Goal: Information Seeking & Learning: Learn about a topic

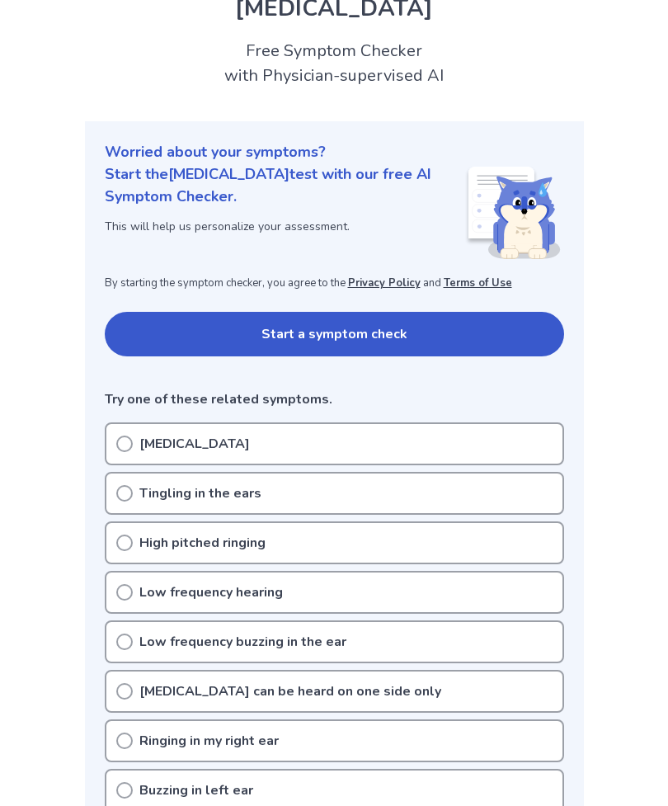
scroll to position [70, 0]
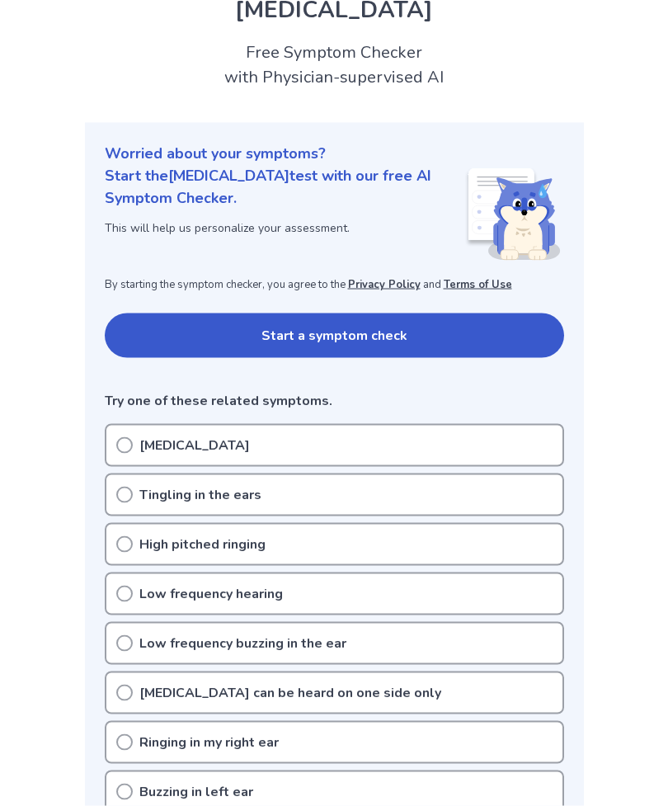
click at [130, 451] on icon at bounding box center [124, 445] width 17 height 17
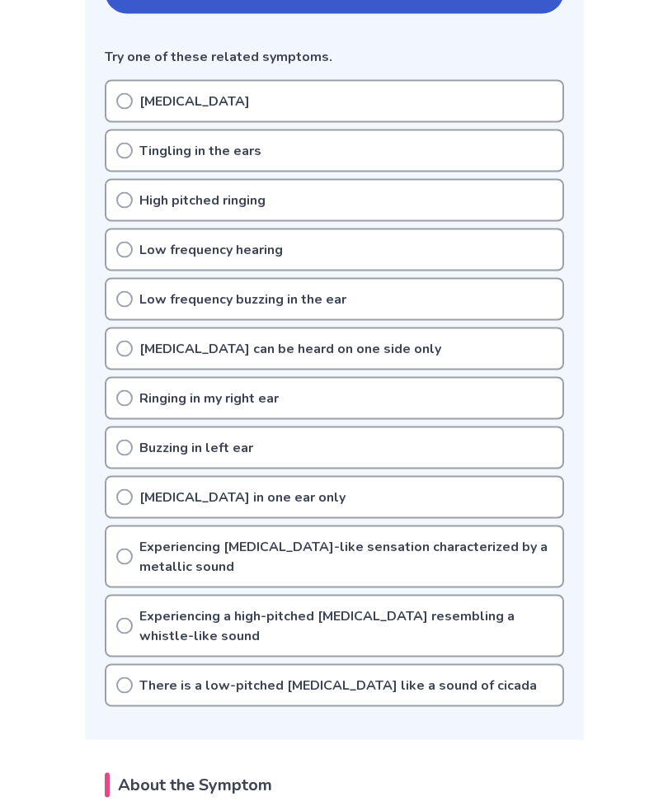
scroll to position [411, 0]
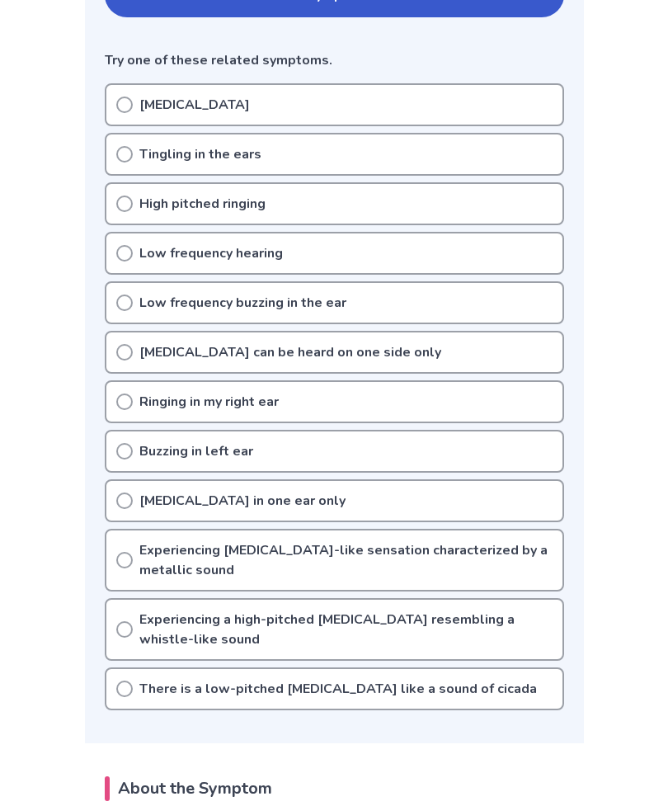
click at [117, 455] on icon at bounding box center [124, 451] width 17 height 17
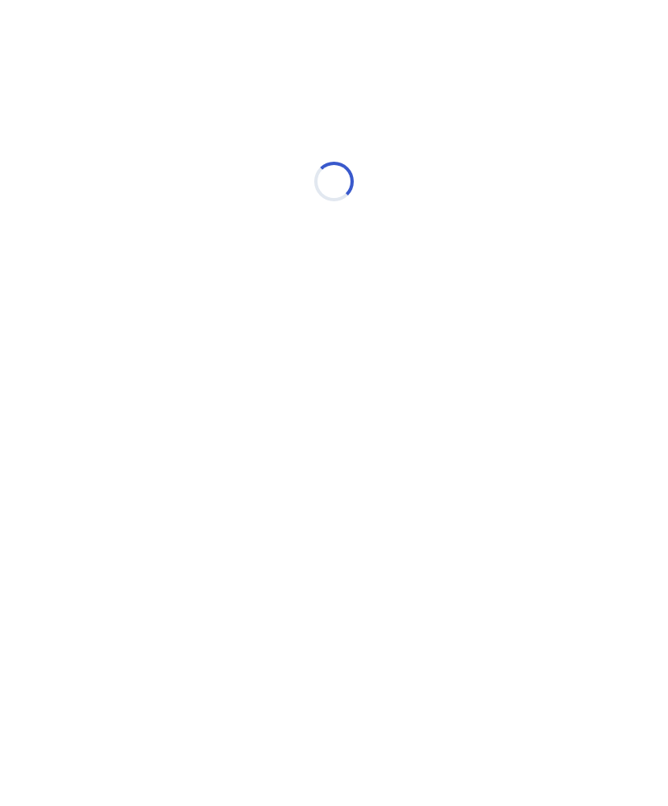
click at [136, 347] on html "Loading..." at bounding box center [334, 173] width 668 height 347
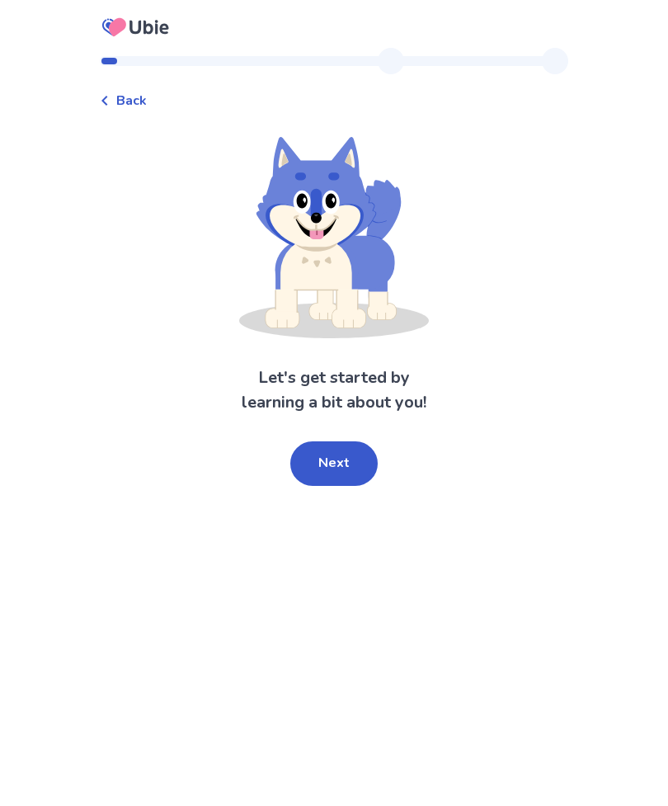
click at [87, 64] on div "Back Let's get started by learning a bit about you! Next" at bounding box center [334, 403] width 668 height 806
click at [125, 79] on div "Back" at bounding box center [334, 92] width 469 height 36
click at [110, 101] on icon at bounding box center [105, 101] width 10 height 10
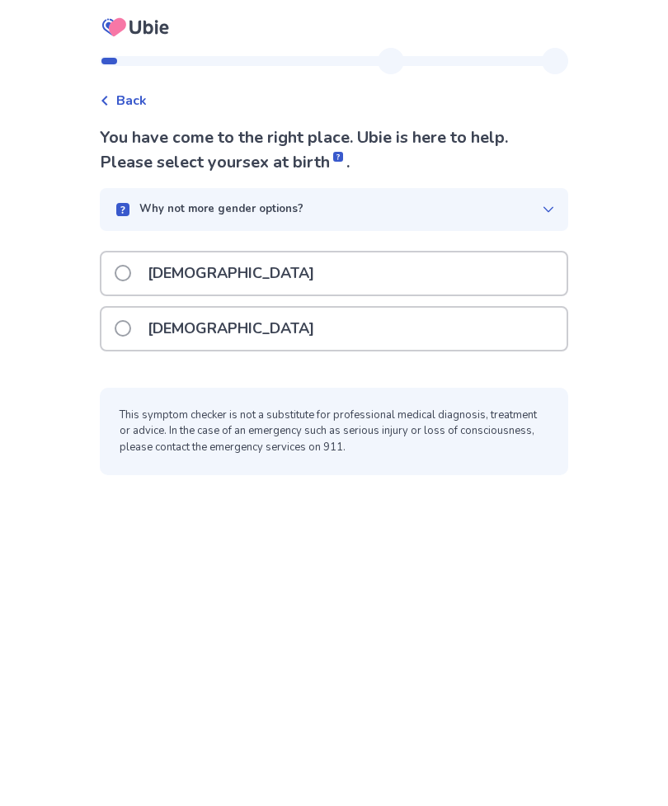
click at [131, 325] on span at bounding box center [123, 328] width 17 height 17
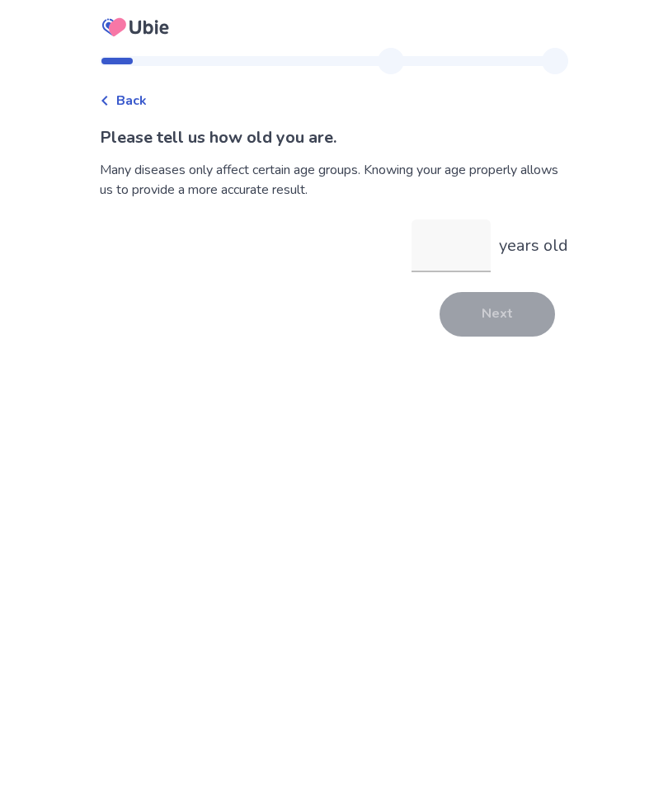
click at [443, 281] on div "Please tell us how old you are. Many diseases only affect certain age groups. K…" at bounding box center [334, 230] width 469 height 211
click at [444, 235] on input "years old" at bounding box center [451, 245] width 79 height 53
type input "**"
click at [468, 328] on button "Next" at bounding box center [498, 314] width 116 height 45
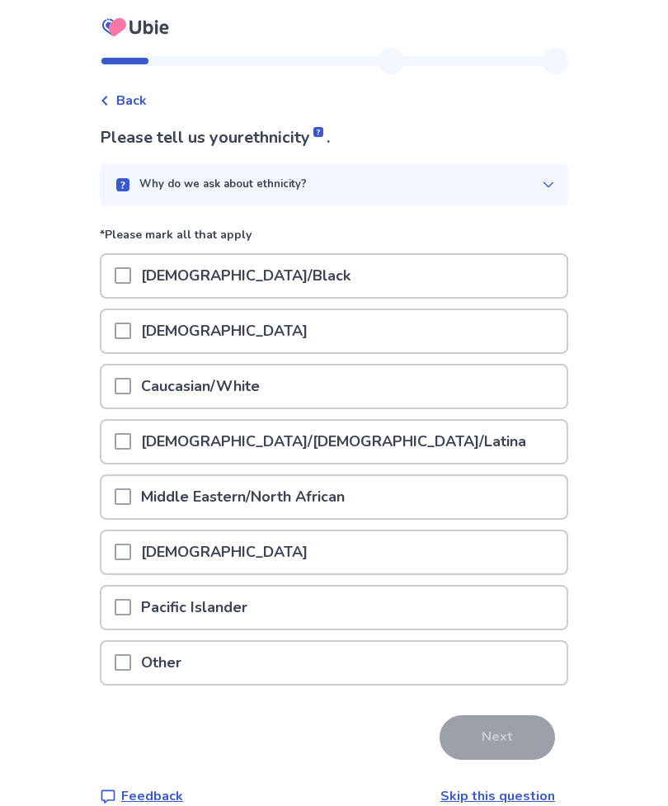
click at [115, 299] on div "[DEMOGRAPHIC_DATA]/Black" at bounding box center [334, 280] width 469 height 55
click at [130, 280] on span at bounding box center [123, 275] width 17 height 17
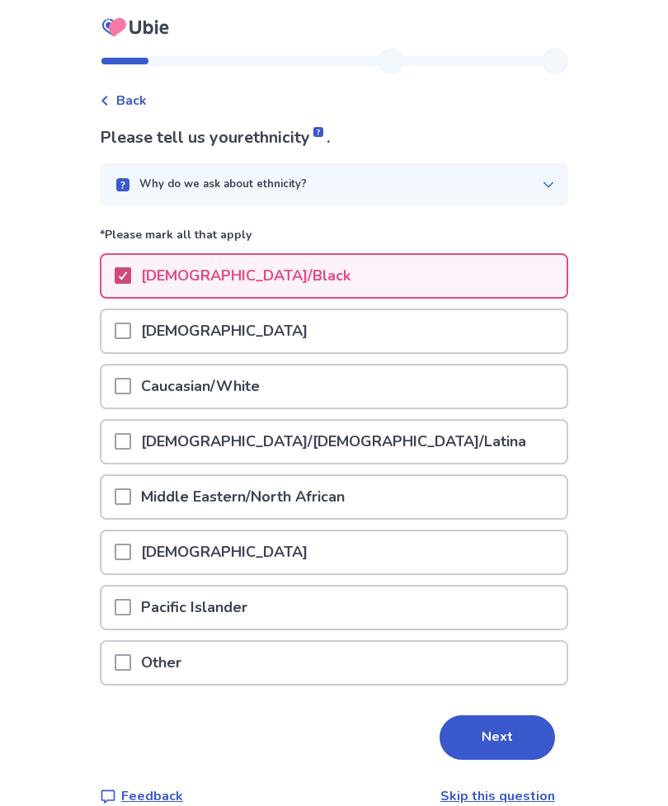
click at [445, 719] on button "Next" at bounding box center [498, 737] width 116 height 45
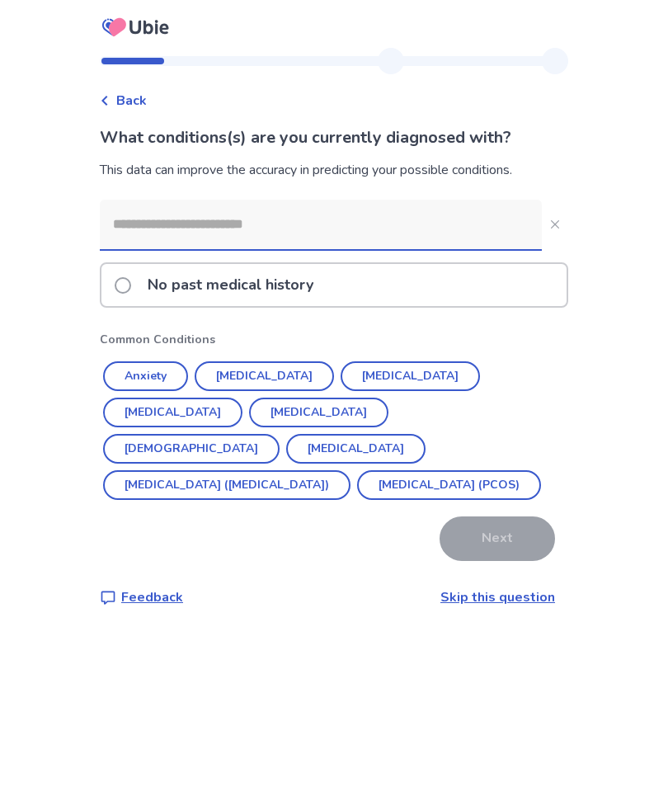
click at [153, 375] on button "Anxiety" at bounding box center [145, 376] width 85 height 30
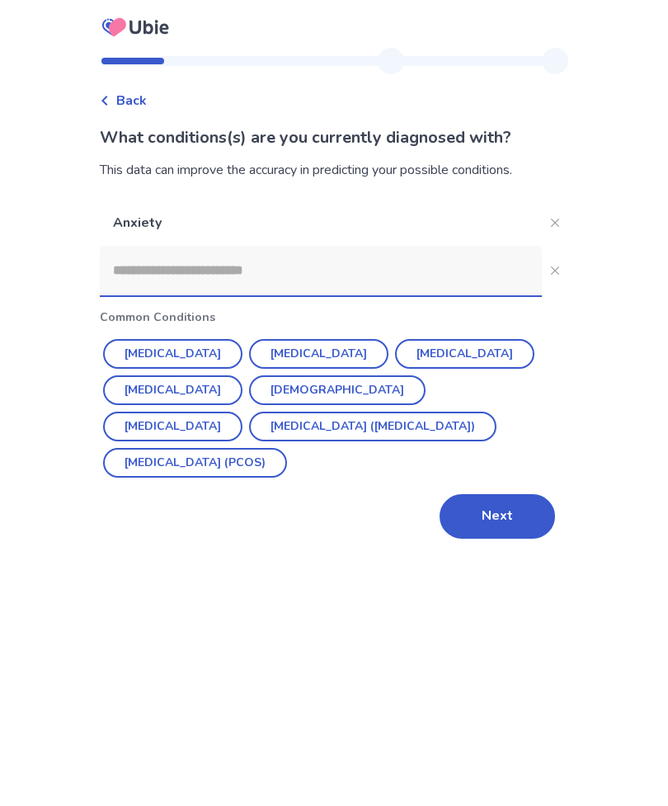
click at [454, 505] on button "Next" at bounding box center [498, 516] width 116 height 45
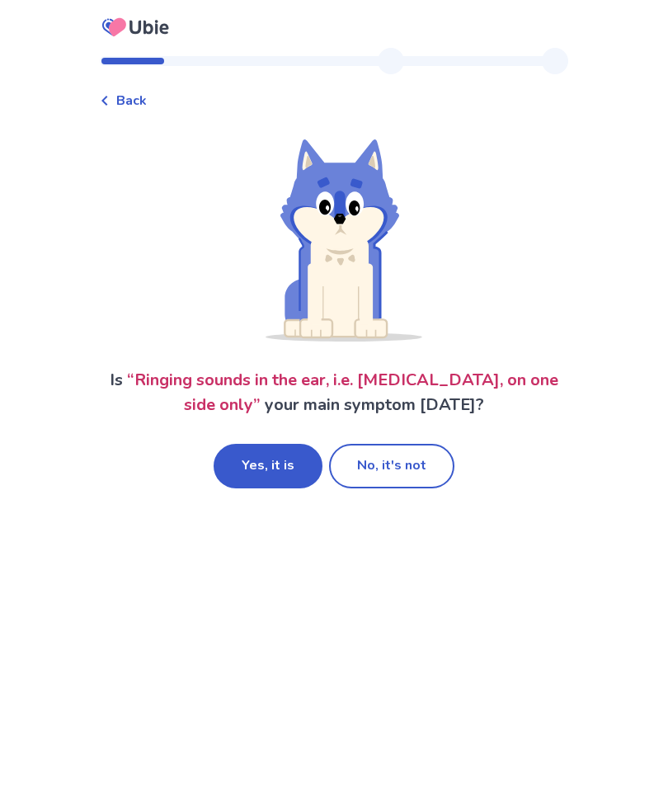
click at [261, 468] on button "Yes, it is" at bounding box center [268, 466] width 109 height 45
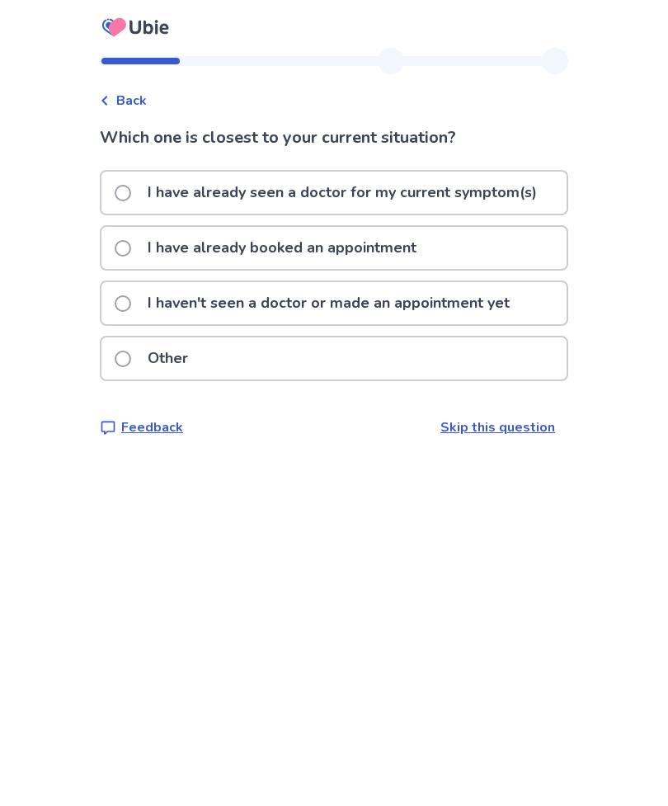
click at [130, 304] on span at bounding box center [123, 303] width 17 height 17
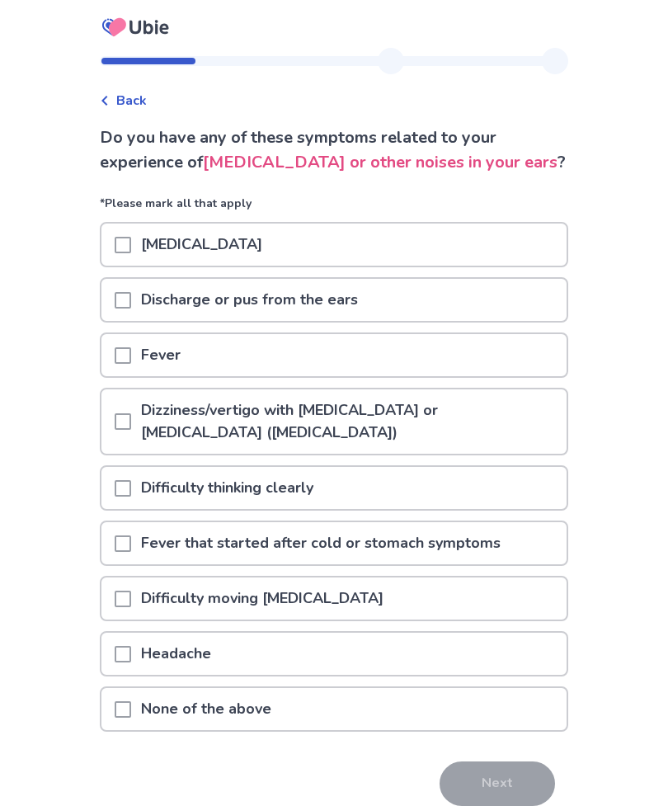
click at [131, 494] on span at bounding box center [123, 488] width 17 height 17
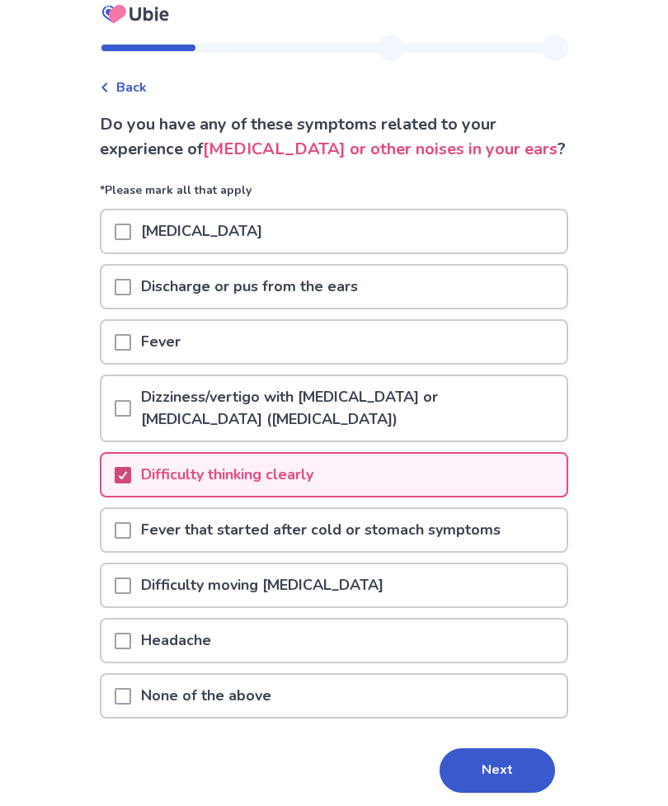
scroll to position [20, 0]
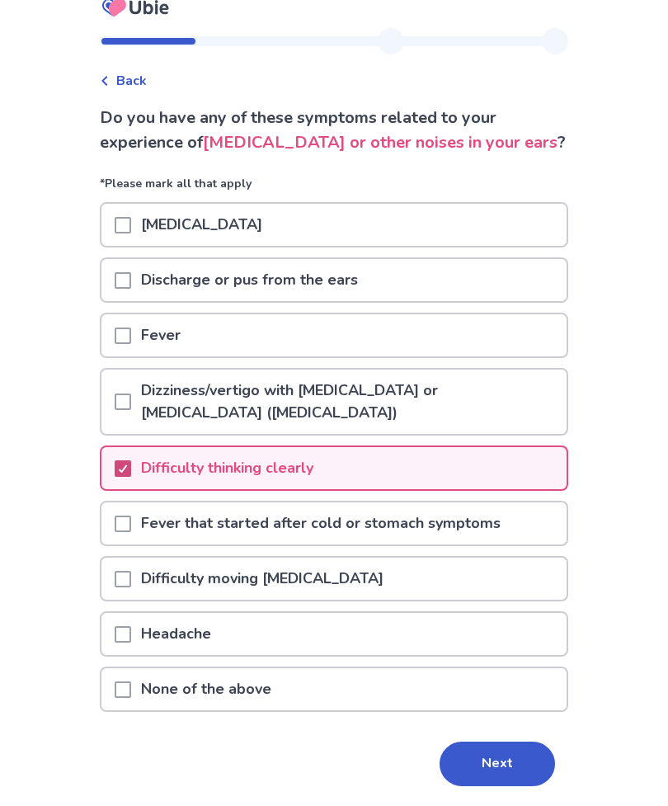
click at [466, 767] on button "Next" at bounding box center [498, 764] width 116 height 45
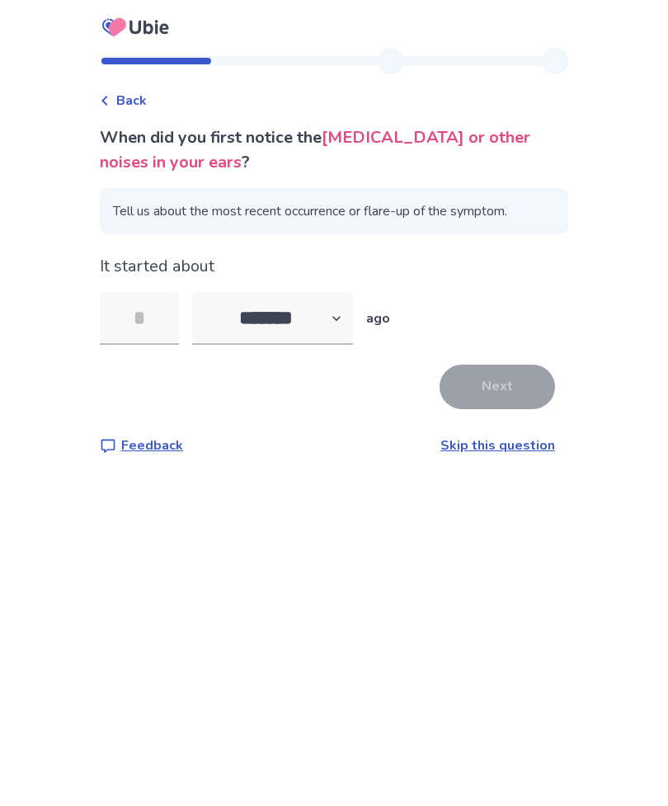
click at [238, 323] on select "******* ****** ******* ******** *******" at bounding box center [272, 318] width 161 height 53
select select "*"
click at [132, 327] on input "tel" at bounding box center [139, 318] width 79 height 53
type input "**"
click at [469, 371] on button "Next" at bounding box center [498, 387] width 116 height 45
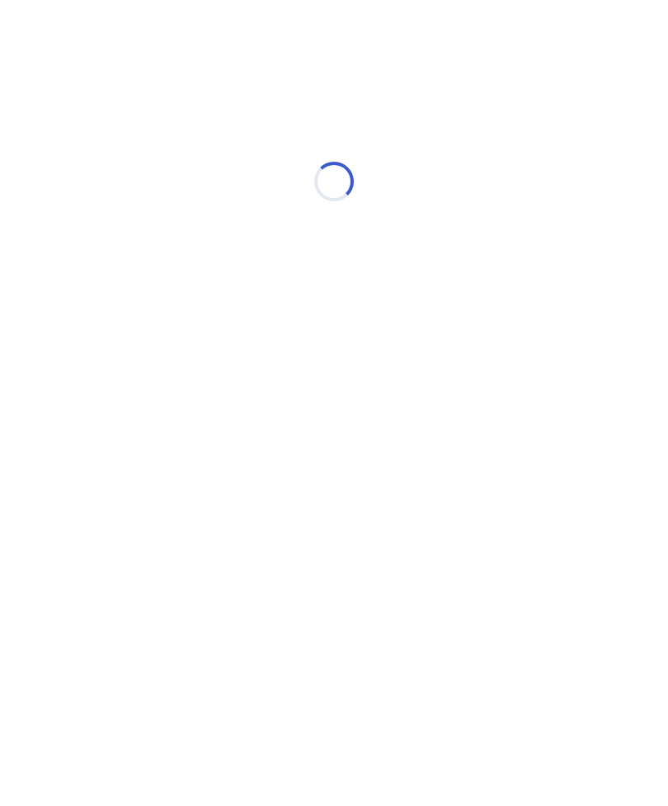
select select "*"
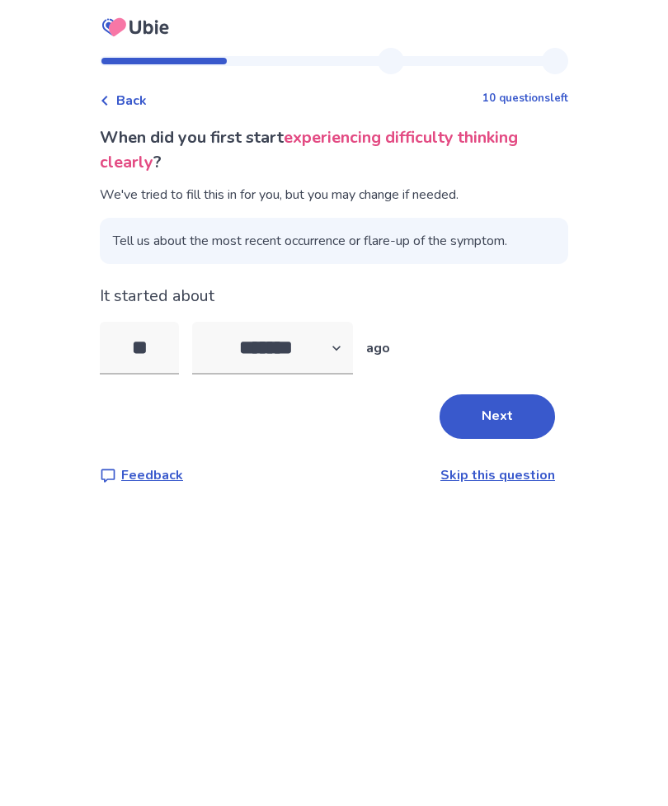
click at [150, 346] on input "**" at bounding box center [139, 348] width 79 height 53
click at [174, 347] on input "**" at bounding box center [139, 348] width 79 height 53
type input "*"
click at [467, 437] on button "Next" at bounding box center [498, 416] width 116 height 45
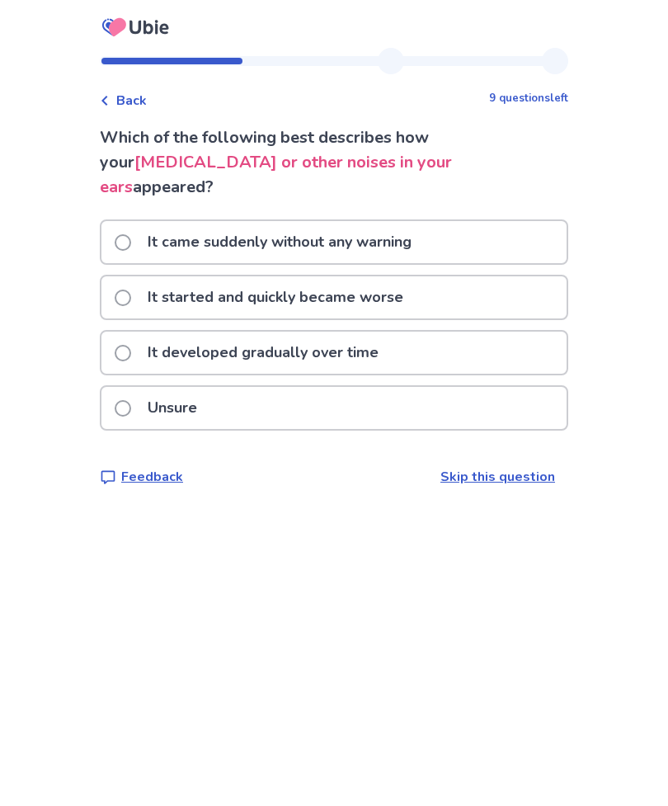
click at [156, 221] on p "It came suddenly without any warning" at bounding box center [280, 242] width 284 height 42
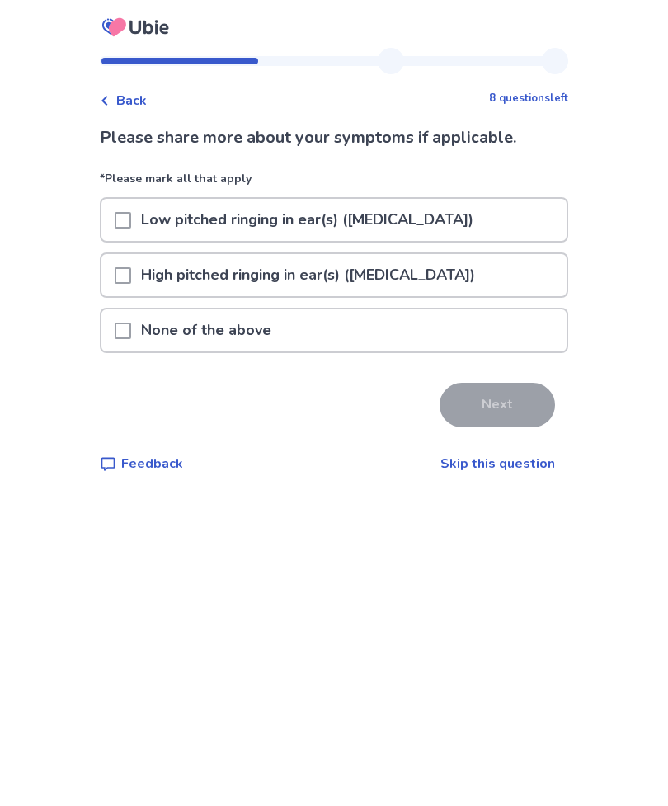
click at [131, 280] on span at bounding box center [123, 275] width 17 height 17
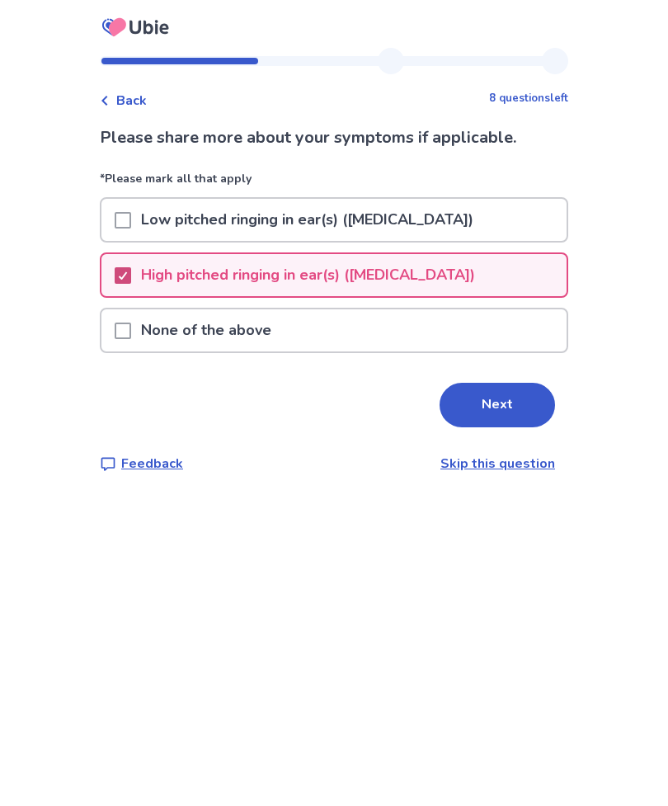
click at [450, 405] on button "Next" at bounding box center [498, 405] width 116 height 45
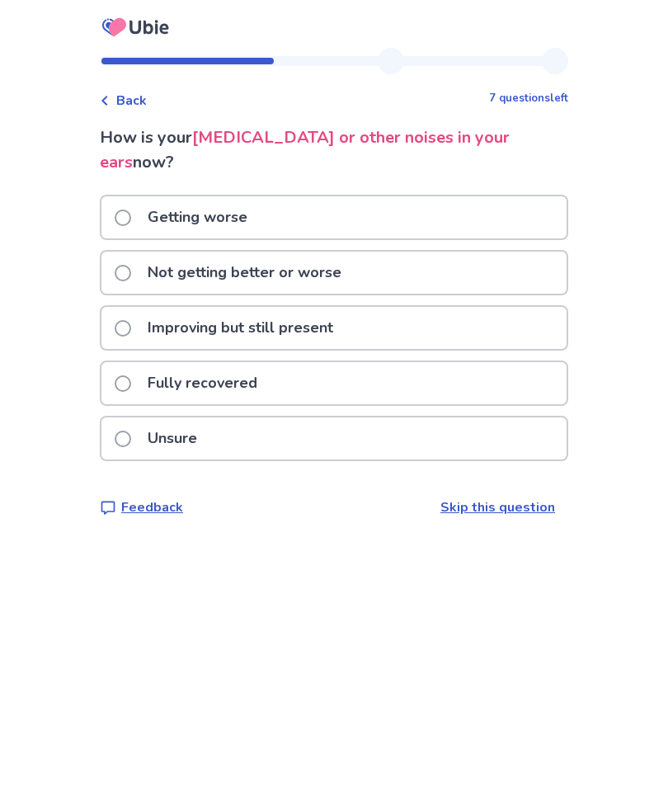
click at [150, 256] on p "Not getting better or worse" at bounding box center [245, 273] width 214 height 42
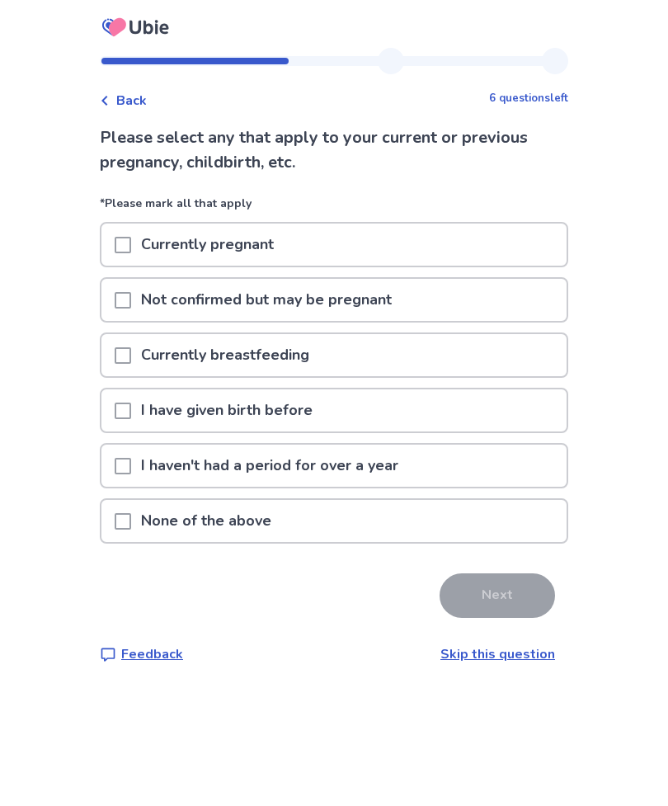
click at [125, 520] on span at bounding box center [123, 521] width 17 height 17
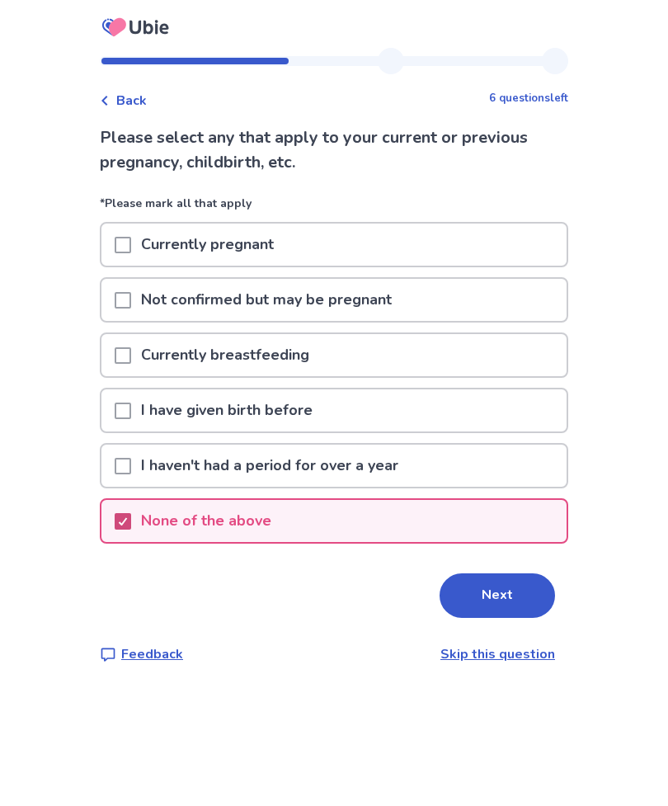
click at [461, 594] on button "Next" at bounding box center [498, 595] width 116 height 45
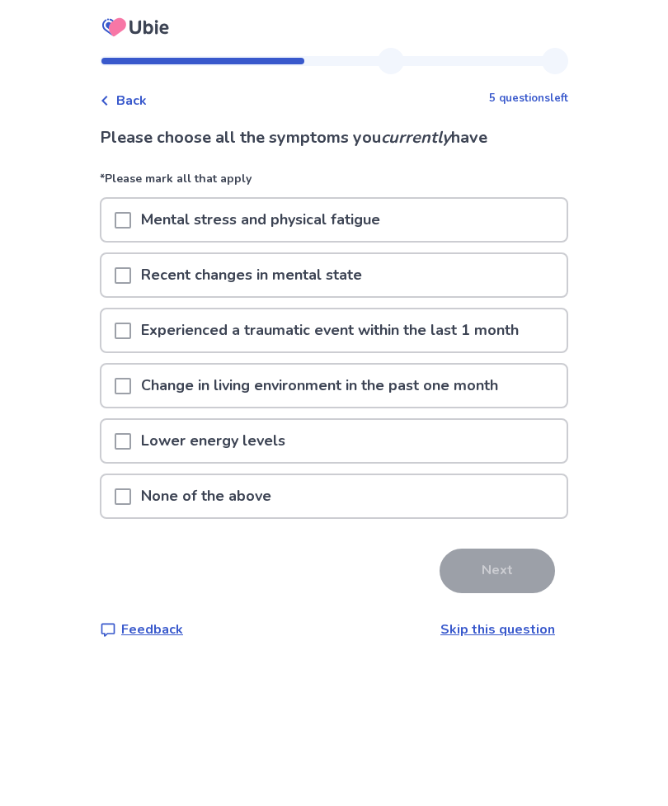
click at [497, 227] on div "Mental stress and physical fatigue" at bounding box center [333, 220] width 465 height 42
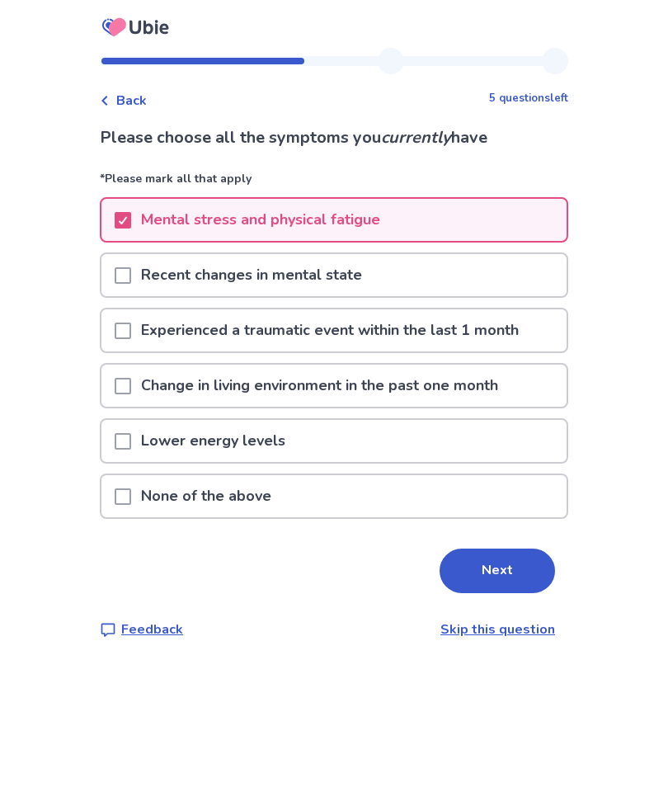
click at [515, 337] on p "Experienced a traumatic event within the last 1 month" at bounding box center [330, 330] width 398 height 42
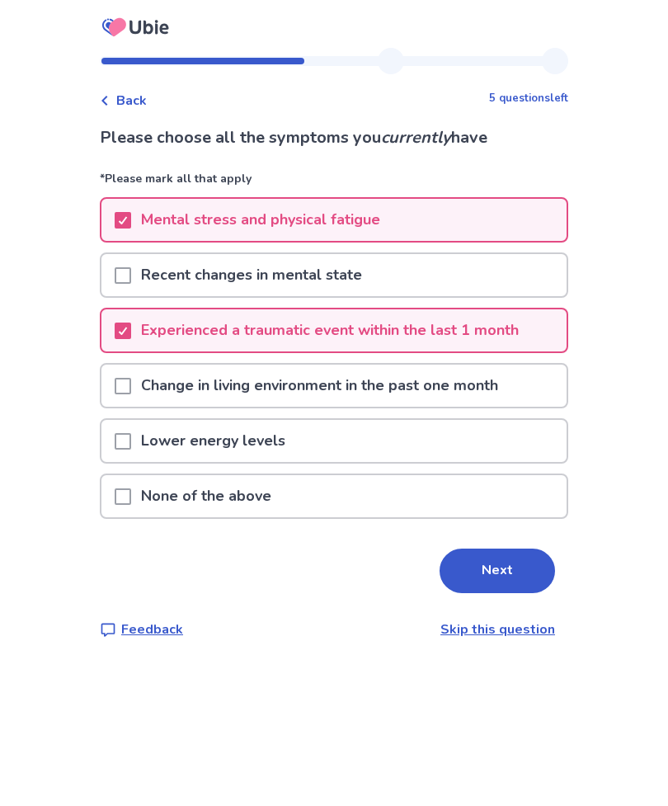
click at [507, 447] on div "Lower energy levels" at bounding box center [333, 441] width 465 height 42
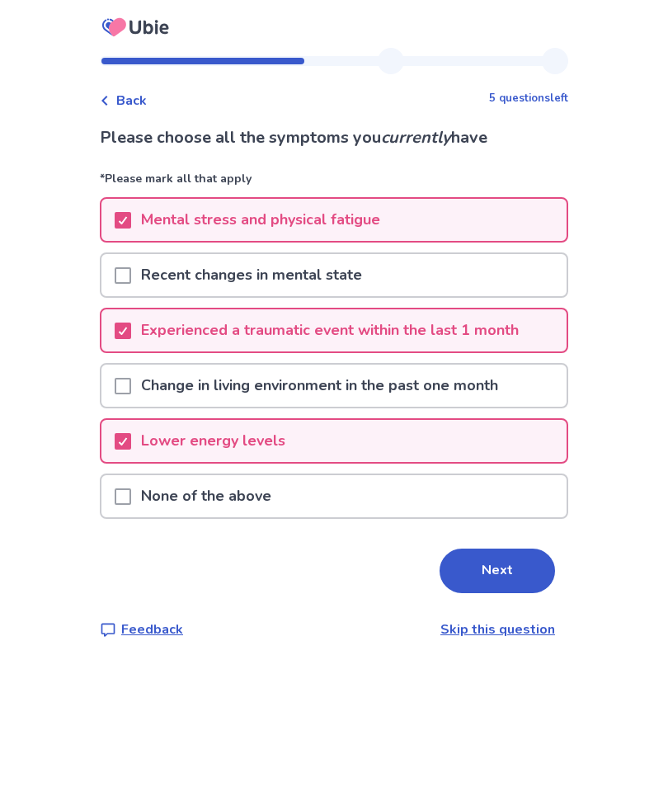
click at [507, 573] on button "Next" at bounding box center [498, 571] width 116 height 45
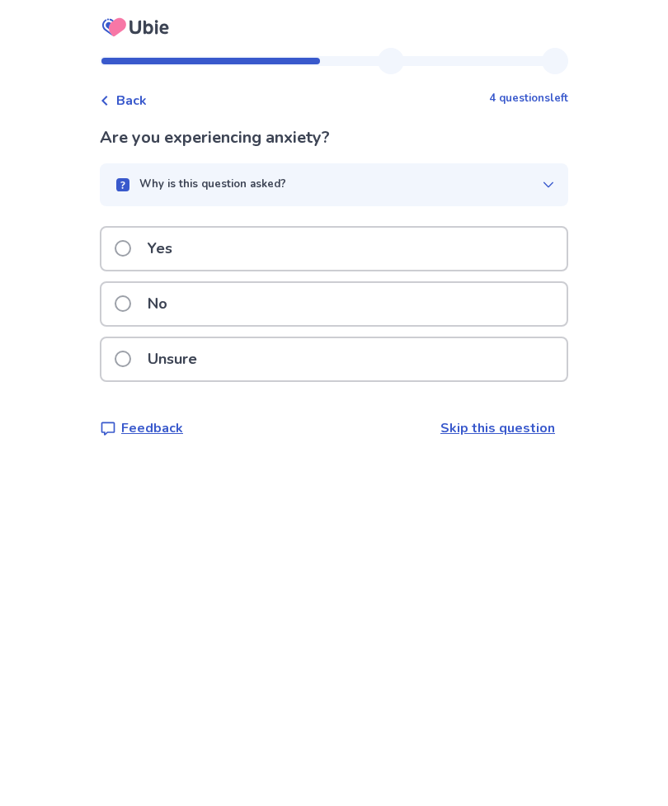
click at [528, 255] on div "Yes" at bounding box center [333, 249] width 465 height 42
click at [503, 267] on div "Yes" at bounding box center [333, 249] width 465 height 42
click at [516, 371] on div "Unsure" at bounding box center [333, 359] width 465 height 42
click at [507, 260] on div "Yes" at bounding box center [333, 249] width 465 height 42
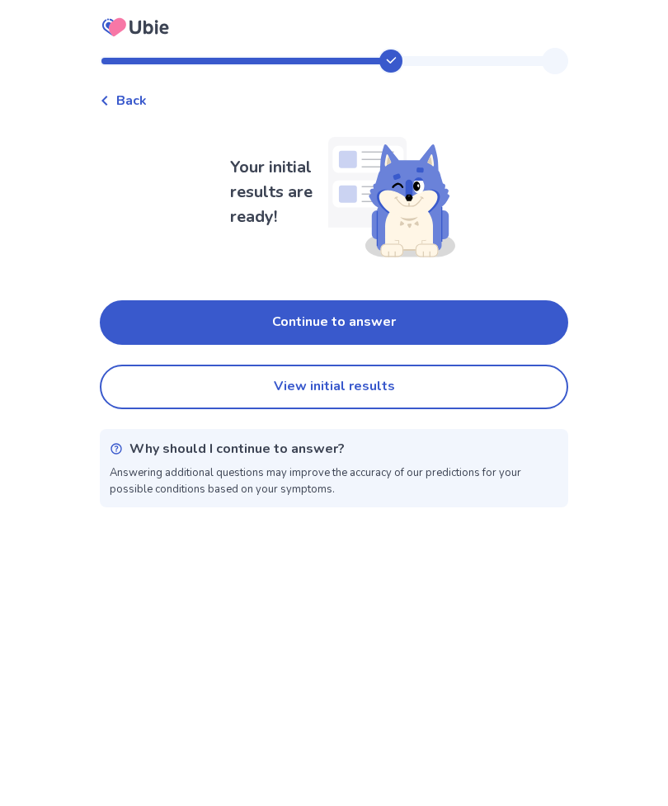
click at [493, 330] on button "Continue to answer" at bounding box center [334, 322] width 469 height 45
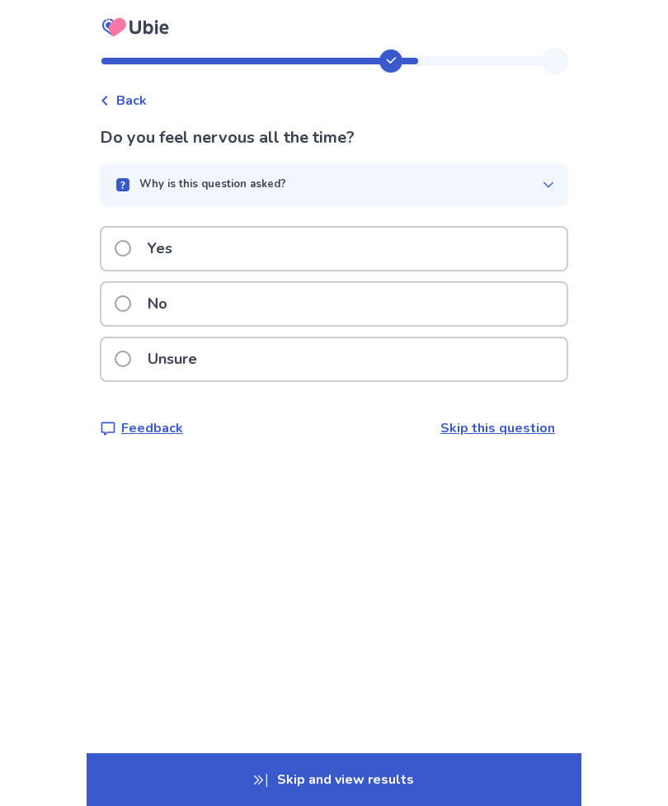
click at [490, 303] on div "No" at bounding box center [333, 304] width 465 height 42
click at [515, 270] on div "Yes" at bounding box center [333, 249] width 465 height 42
click at [501, 262] on div "Yes" at bounding box center [333, 249] width 465 height 42
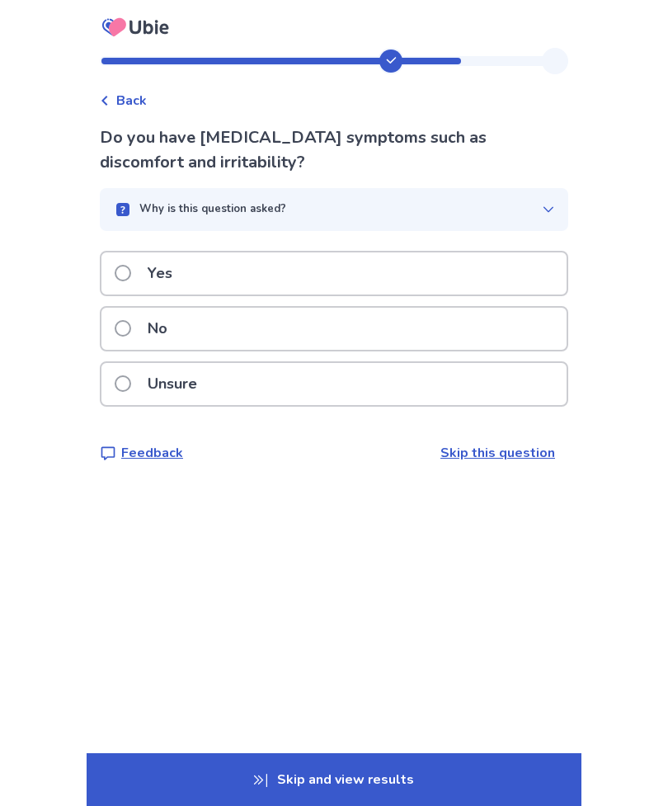
click at [508, 271] on div "Yes" at bounding box center [333, 273] width 465 height 42
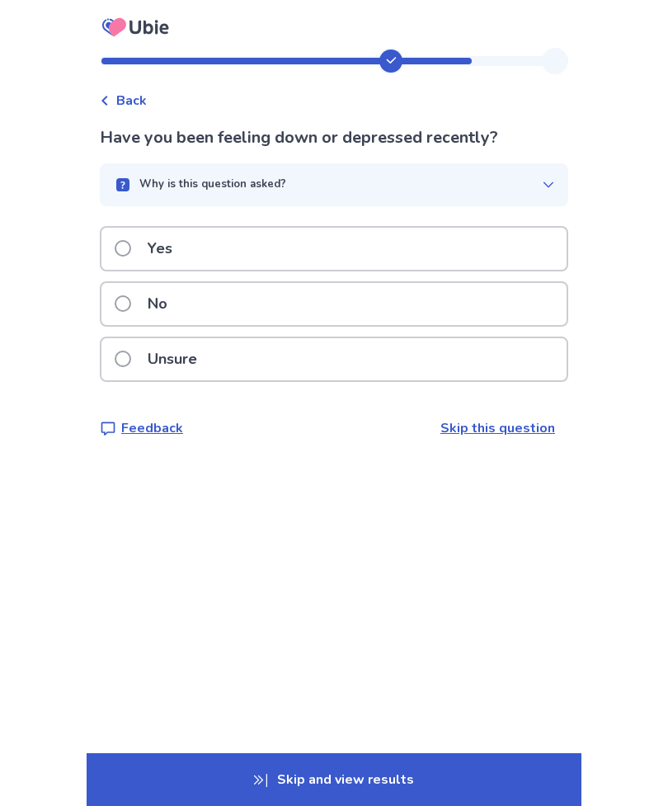
click at [503, 249] on div "Yes" at bounding box center [333, 249] width 465 height 42
click at [507, 245] on div "Yes" at bounding box center [333, 249] width 465 height 42
click at [505, 262] on div "Yes" at bounding box center [333, 249] width 465 height 42
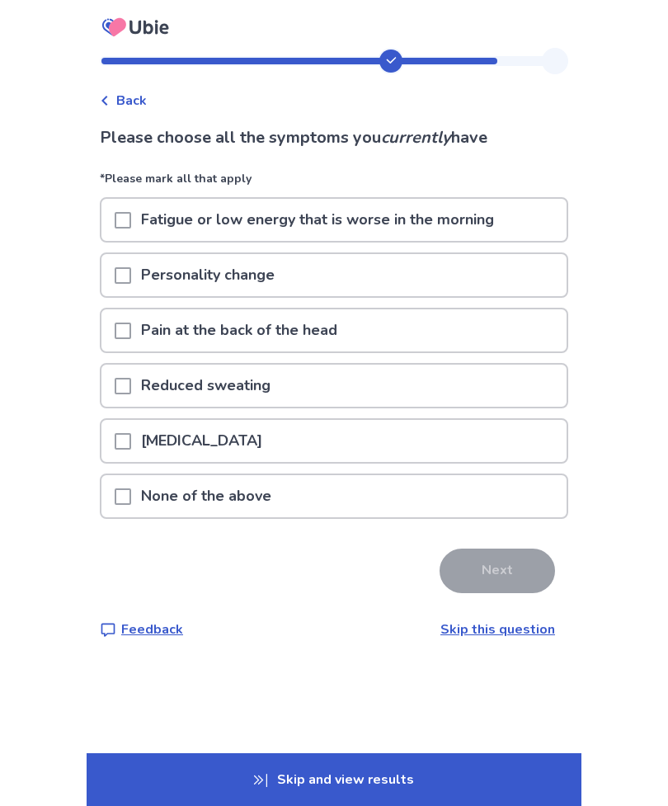
click at [503, 287] on div "Personality change" at bounding box center [333, 275] width 465 height 42
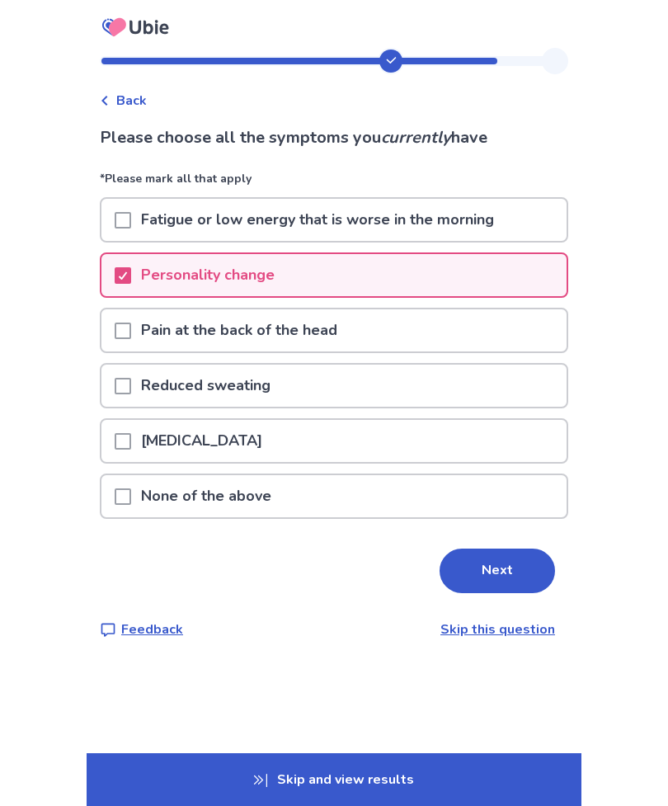
click at [504, 280] on div "Personality change" at bounding box center [333, 275] width 465 height 42
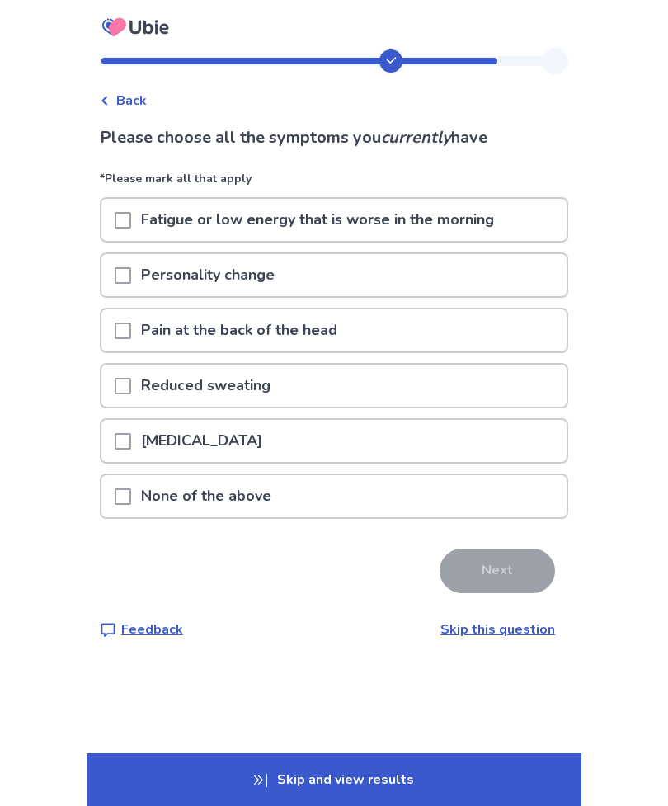
click at [126, 264] on div at bounding box center [123, 275] width 17 height 42
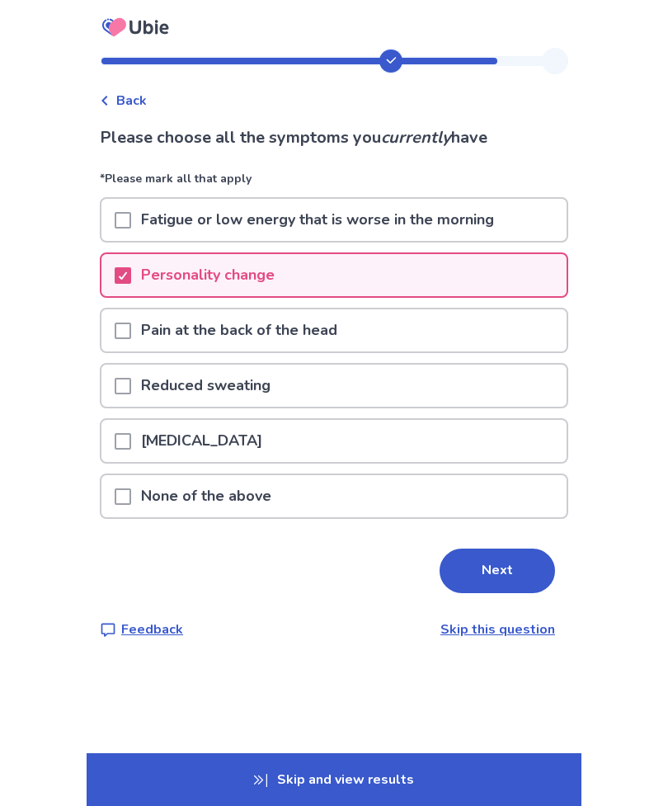
click at [449, 576] on button "Next" at bounding box center [498, 571] width 116 height 45
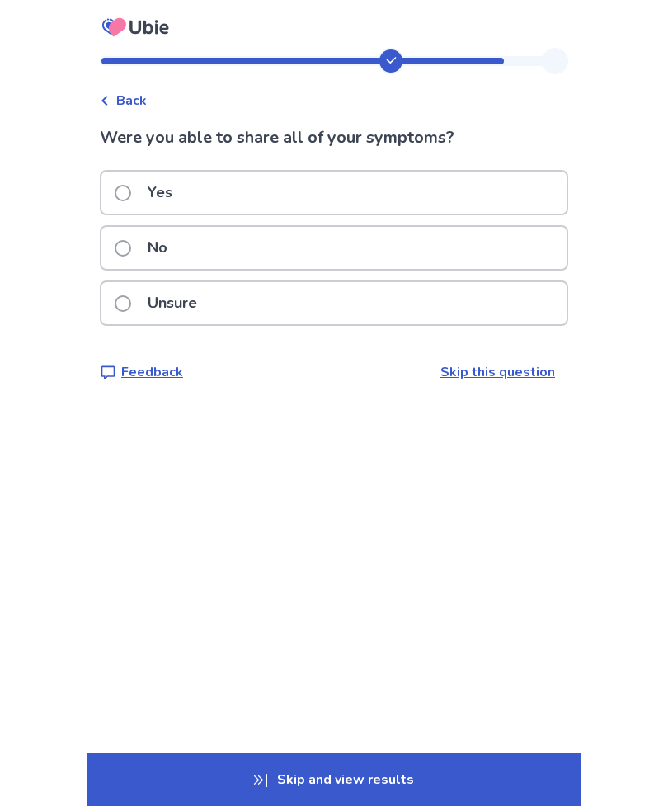
click at [121, 182] on div "Yes" at bounding box center [333, 193] width 465 height 42
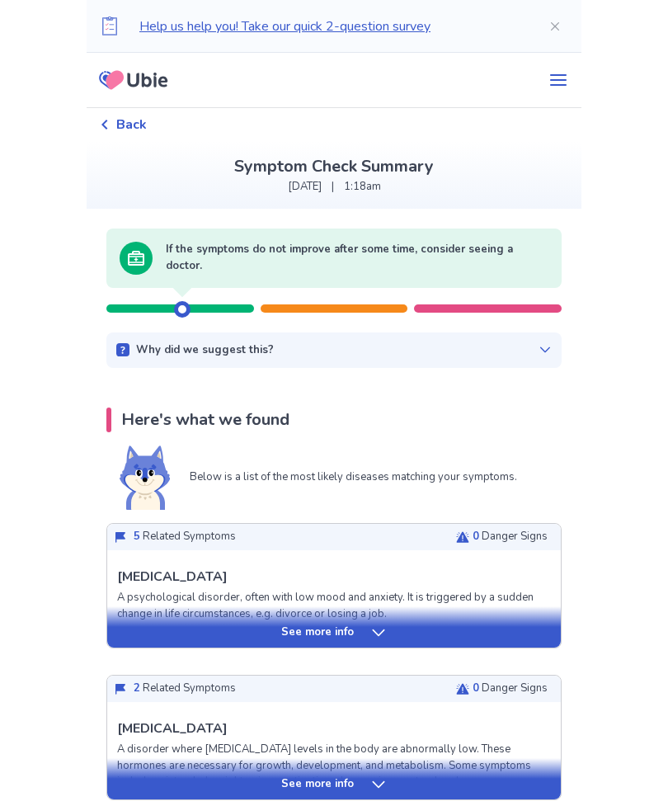
click at [170, 637] on div "See more info" at bounding box center [334, 633] width 454 height 17
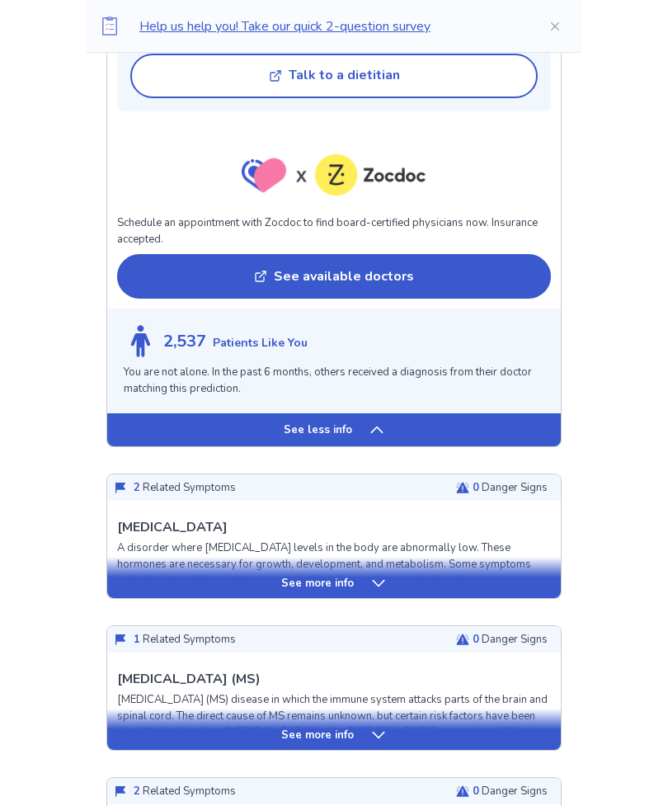
scroll to position [1448, 0]
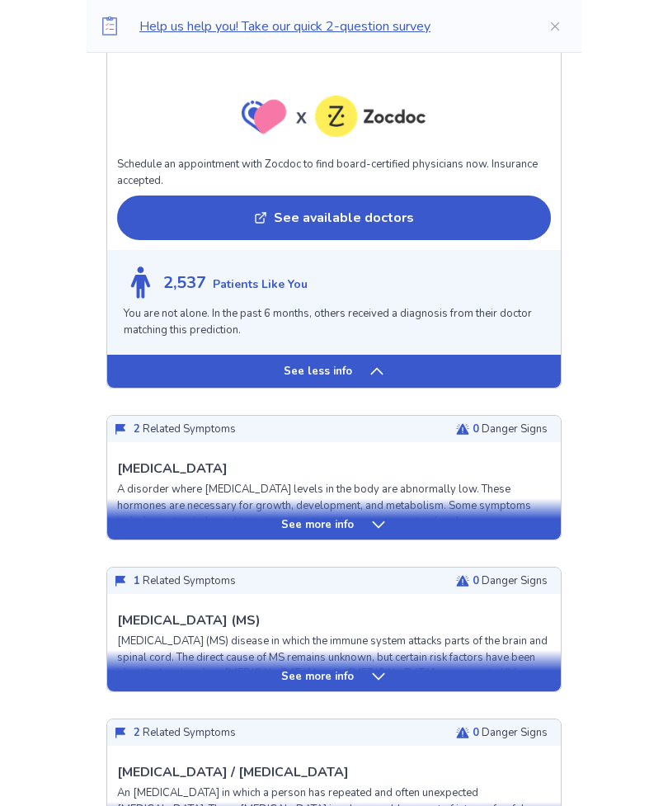
click at [131, 499] on div "See more info" at bounding box center [334, 519] width 454 height 41
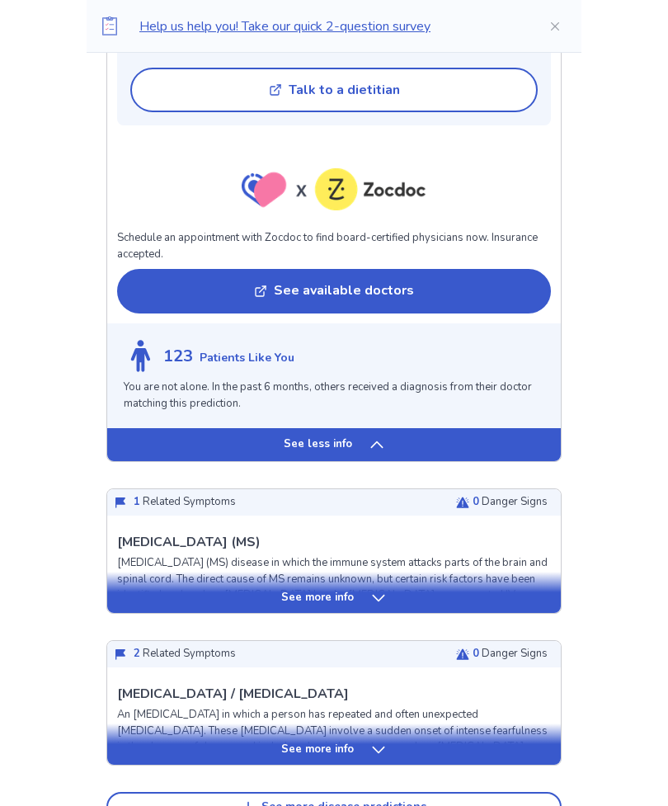
scroll to position [2811, 0]
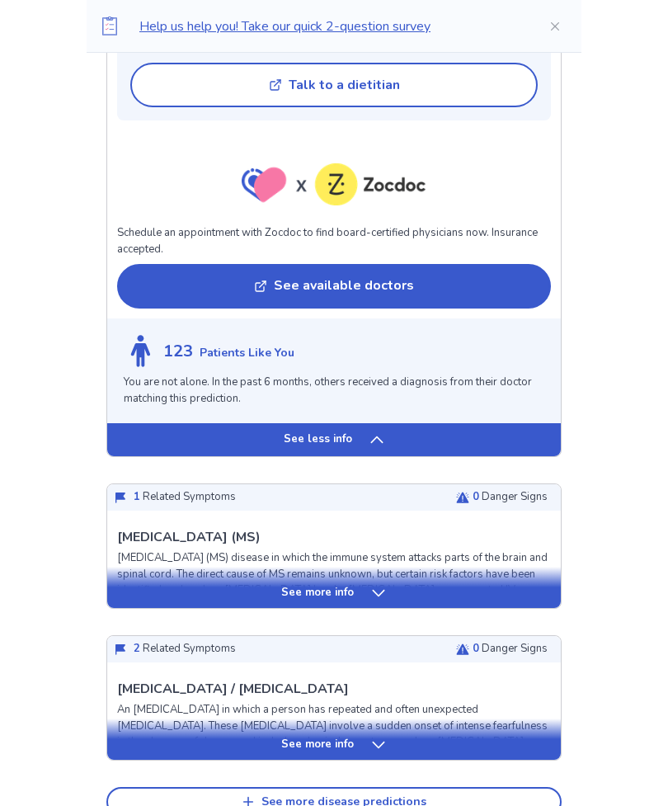
click at [142, 586] on div "See more info" at bounding box center [334, 594] width 454 height 17
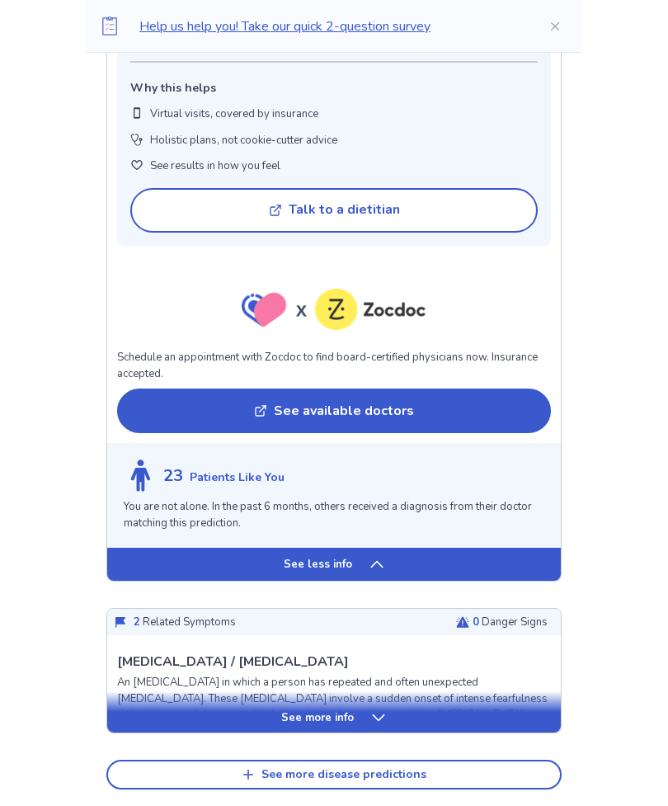
scroll to position [4200, 0]
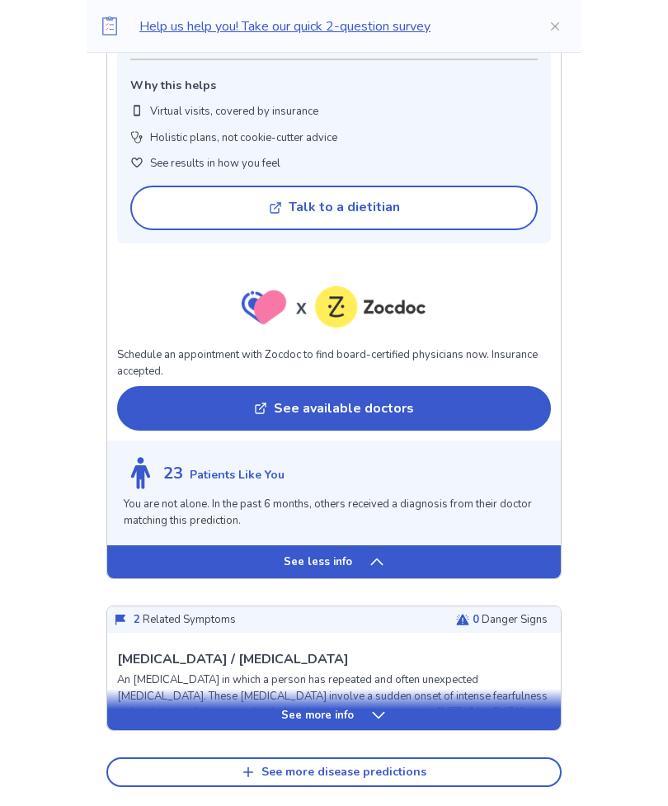
click at [161, 708] on div "See more info" at bounding box center [334, 716] width 454 height 17
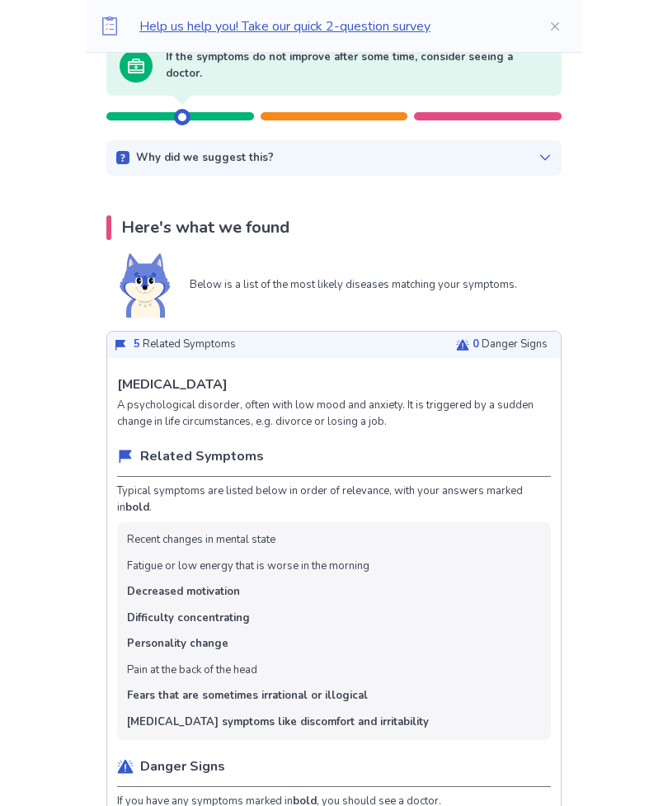
scroll to position [0, 0]
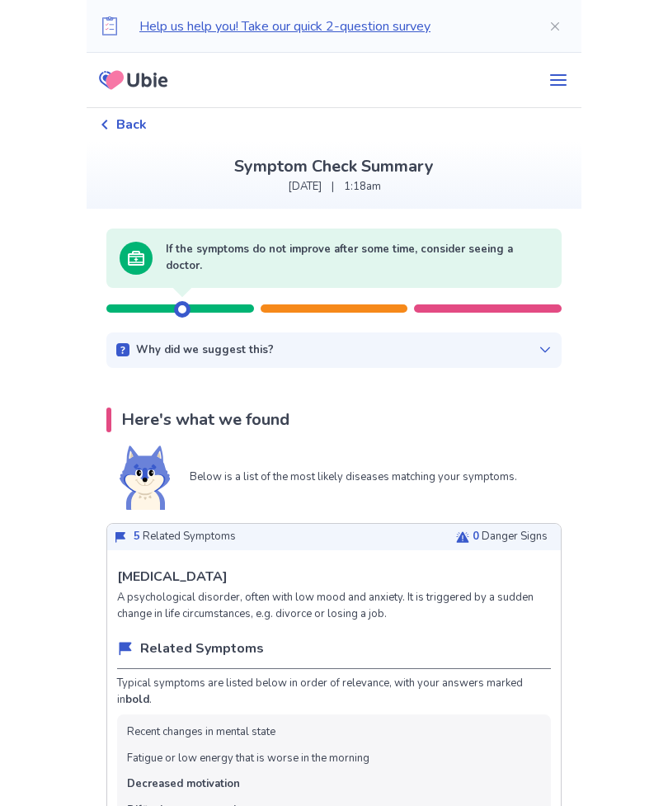
click at [570, 2] on button "Close" at bounding box center [555, 26] width 53 height 53
